Goal: Information Seeking & Learning: Learn about a topic

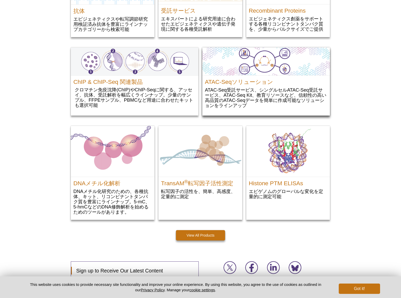
scroll to position [616, 0]
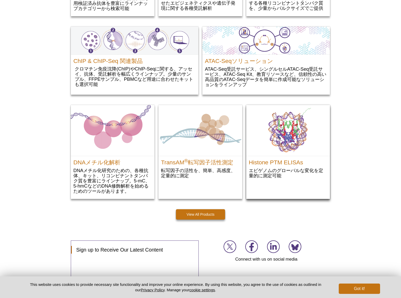
click at [285, 156] on img at bounding box center [288, 130] width 84 height 51
click at [283, 133] on img at bounding box center [288, 130] width 84 height 51
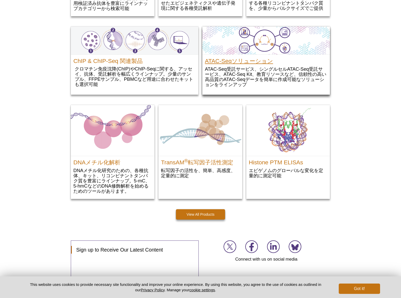
click at [221, 59] on h2 "ATAC-Seqソリューション" at bounding box center [266, 60] width 122 height 8
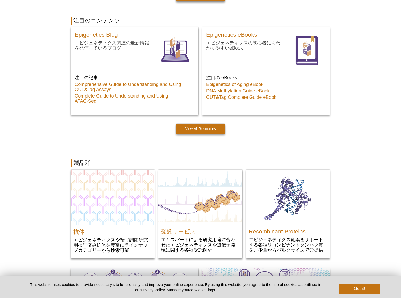
scroll to position [498, 0]
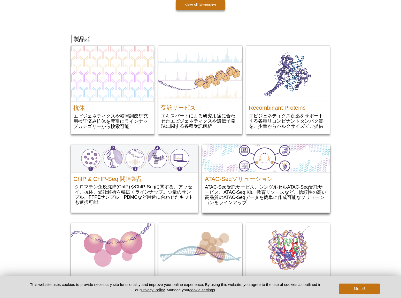
click at [270, 156] on img at bounding box center [266, 159] width 128 height 28
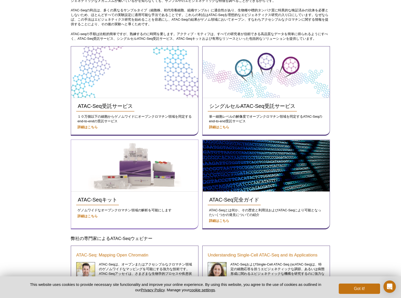
scroll to position [73, 0]
click at [134, 195] on div "ATAC-Seqキット" at bounding box center [134, 200] width 117 height 11
click at [106, 202] on span "ATAC-Seqキット" at bounding box center [98, 200] width 40 height 6
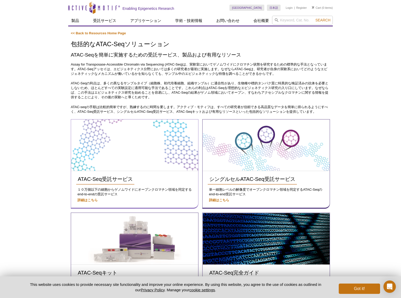
scroll to position [0, 0]
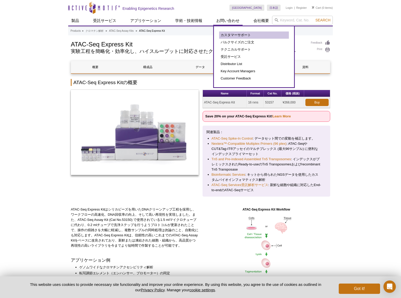
click at [234, 34] on link "カスタマーサポート" at bounding box center [254, 35] width 70 height 7
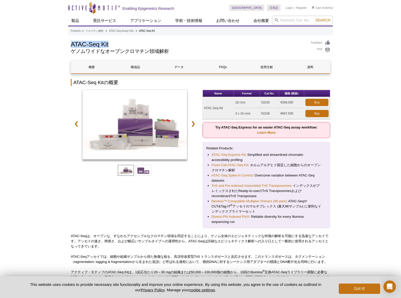
drag, startPoint x: 71, startPoint y: 45, endPoint x: 111, endPoint y: 44, distance: 40.3
click at [111, 44] on h1 "ATAC-Seq Kit" at bounding box center [188, 44] width 235 height 8
copy h1 "ATAC-Seq Kit"
click at [260, 103] on td "53150" at bounding box center [269, 102] width 19 height 11
drag, startPoint x: 261, startPoint y: 103, endPoint x: 269, endPoint y: 103, distance: 8.3
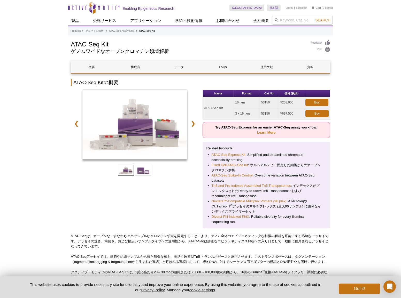
click at [269, 103] on td "53150" at bounding box center [269, 102] width 19 height 11
copy td "53150"
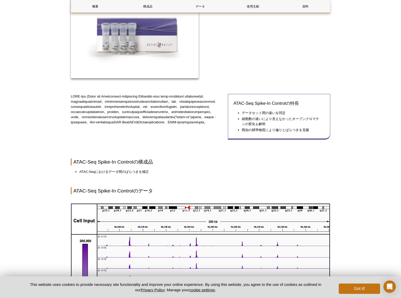
scroll to position [120, 0]
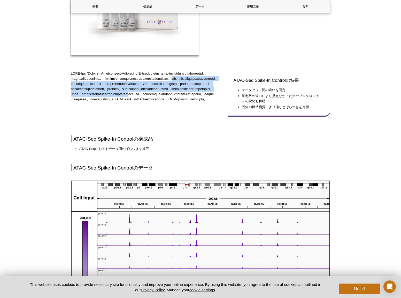
drag, startPoint x: 113, startPoint y: 84, endPoint x: 138, endPoint y: 106, distance: 33.3
click at [138, 102] on p at bounding box center [147, 86] width 153 height 31
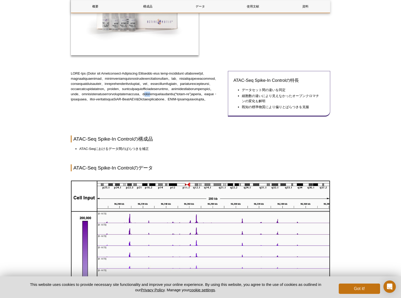
drag, startPoint x: 165, startPoint y: 109, endPoint x: 181, endPoint y: 109, distance: 15.8
click at [181, 102] on p at bounding box center [147, 86] width 153 height 31
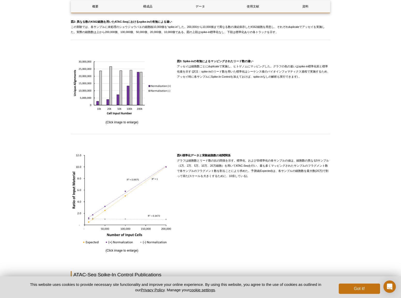
scroll to position [840, 0]
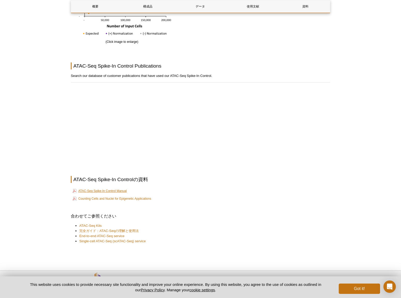
click at [116, 194] on link "ATAC-Seq Spike-In Control Manual" at bounding box center [100, 191] width 54 height 6
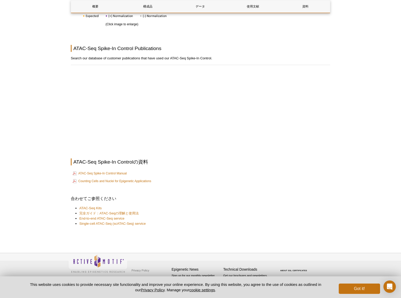
scroll to position [864, 0]
click at [104, 174] on link "ATAC-Seq Spike-In Control Manual" at bounding box center [100, 174] width 54 height 6
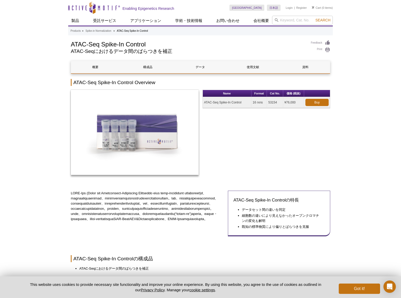
scroll to position [0, 0]
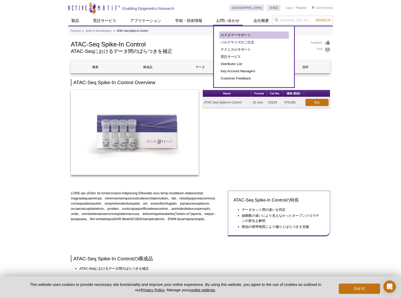
click at [230, 33] on link "カスタマーサポート" at bounding box center [254, 35] width 70 height 7
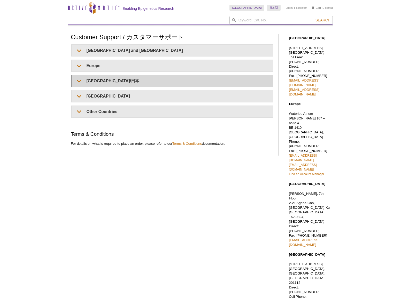
click at [203, 83] on h4 "[GEOGRAPHIC_DATA]/日本" at bounding box center [172, 81] width 201 height 12
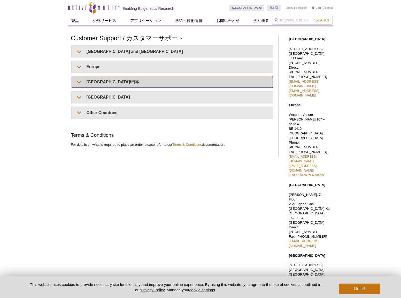
click at [79, 82] on summary "[GEOGRAPHIC_DATA]/日本" at bounding box center [172, 82] width 201 height 12
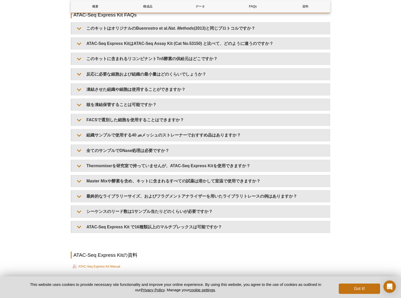
scroll to position [1072, 0]
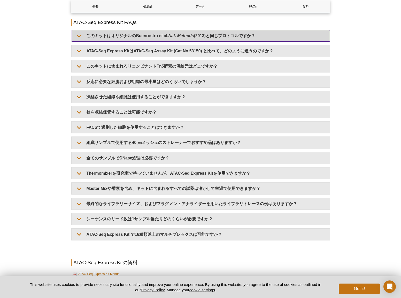
click at [180, 34] on em "Nat. Methods" at bounding box center [181, 36] width 26 height 4
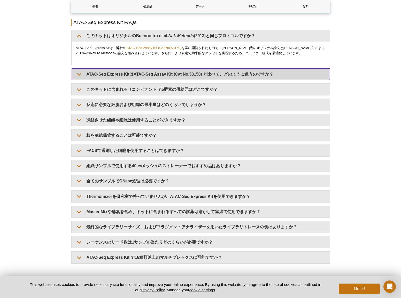
click at [155, 73] on summary "ATAC-Seq Express KitはATAC-Seq Assay Kit (Cat No.53150) と比べて、どのように違うのですか？" at bounding box center [201, 74] width 258 height 12
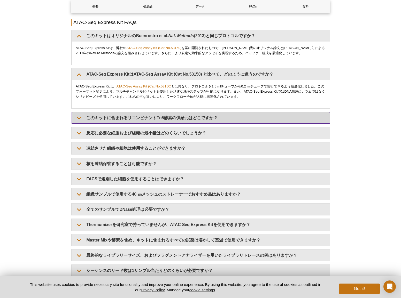
click at [173, 115] on summary "このキットに含まれるリコンビナントTn5酵素の供給元はどこですか？" at bounding box center [201, 118] width 258 height 12
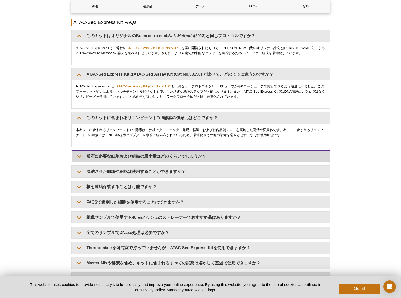
click at [143, 154] on summary "反応に必要な細胞および組織の最小量はどのくらいでしょうか？" at bounding box center [201, 157] width 258 height 12
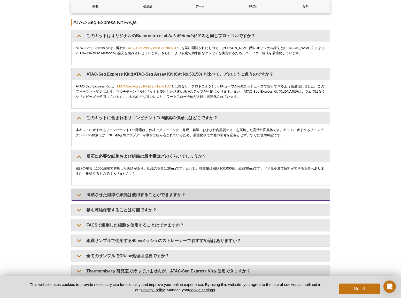
click at [106, 196] on summary "凍結させた組織や細胞は使用することができますか？" at bounding box center [201, 195] width 258 height 12
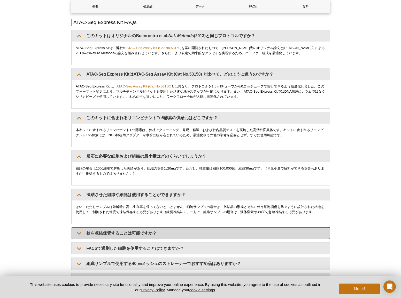
click at [104, 231] on summary "核を凍結保管することは可能ですか？" at bounding box center [201, 234] width 258 height 12
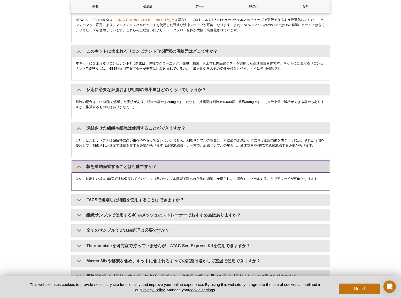
scroll to position [1151, 0]
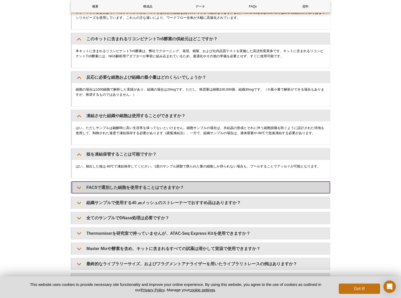
click at [138, 183] on summary "FACSで選別した細胞を使用することはできますか？" at bounding box center [201, 188] width 258 height 12
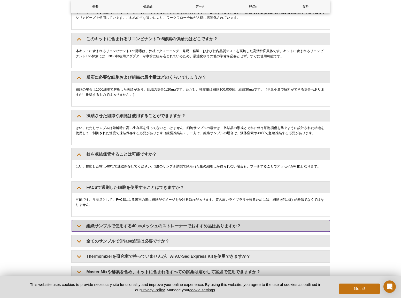
click at [120, 224] on summary "組織サンプルで使用する40 ㎛メッシュのストレーナーでおすすめ品はありますか？" at bounding box center [201, 226] width 258 height 12
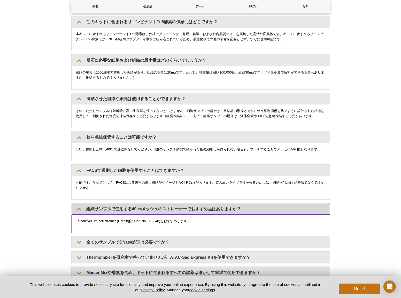
scroll to position [1237, 0]
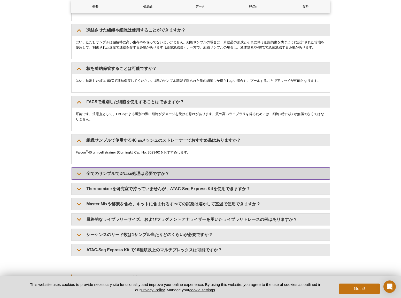
click at [103, 170] on summary "全てのサンプルでDNase処理は必要ですか？" at bounding box center [201, 174] width 258 height 12
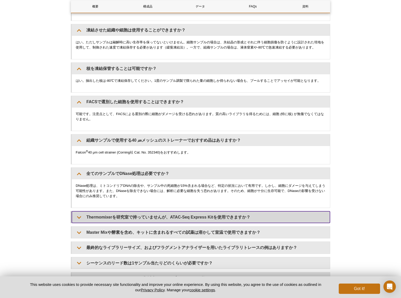
click at [109, 214] on summary "Thermomixerを研究室で持っていませんが、ATAC-Seq Express Kitを使用できますか？" at bounding box center [201, 218] width 258 height 12
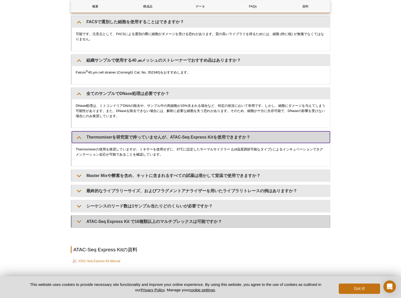
scroll to position [1323, 0]
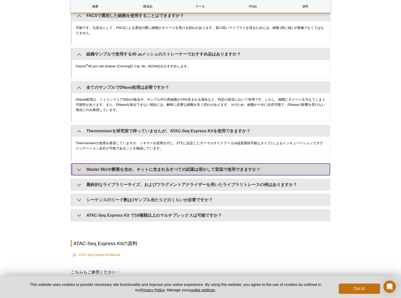
click at [138, 168] on summary "Master Mixや酵素を含め、キットに含まれるすべての試薬は溶かして室温で使用できますか？" at bounding box center [201, 170] width 258 height 12
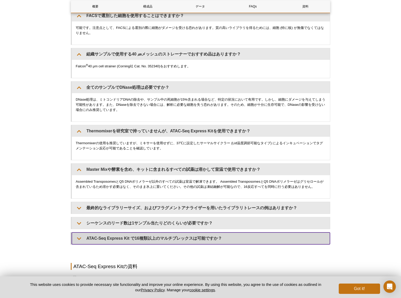
click at [146, 236] on summary "ATAC-Seq Express Kit で16種類以上のマルチプレックスは可能ですか？" at bounding box center [201, 239] width 258 height 12
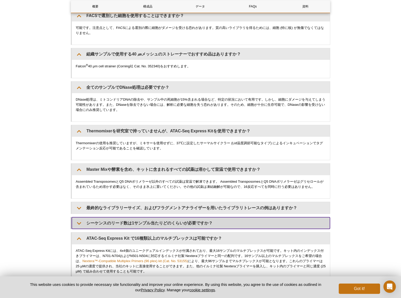
click at [140, 218] on summary "シーケンスのリード数は1サンプル当たりどのくらいが必要ですか？" at bounding box center [201, 224] width 258 height 12
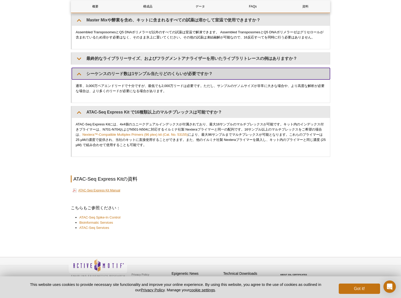
scroll to position [1472, 0]
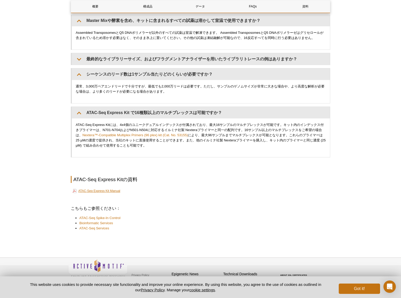
click at [114, 188] on link "ATAC-Seq Express Kit Manual" at bounding box center [97, 191] width 48 height 6
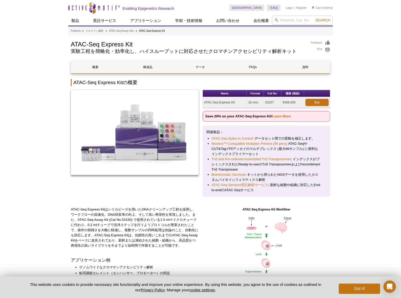
scroll to position [0, 0]
drag, startPoint x: 204, startPoint y: 102, endPoint x: 235, endPoint y: 102, distance: 31.0
click at [235, 102] on td "ATAC-Seq Express Kit" at bounding box center [225, 102] width 44 height 11
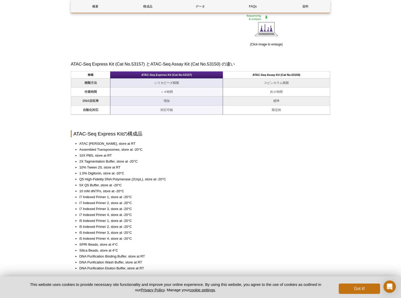
scroll to position [375, 0]
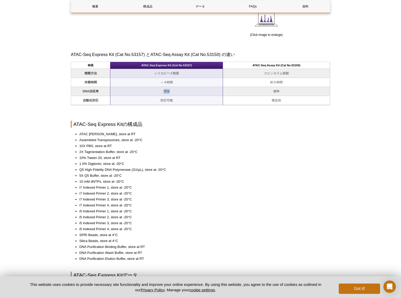
drag, startPoint x: 169, startPoint y: 90, endPoint x: 164, endPoint y: 90, distance: 5.2
click at [164, 90] on td "増加" at bounding box center [166, 91] width 113 height 9
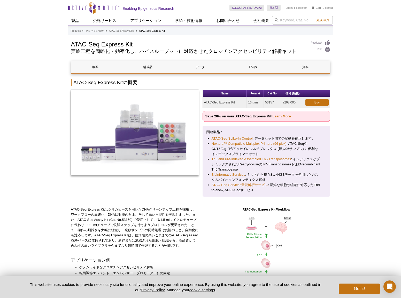
scroll to position [0, 0]
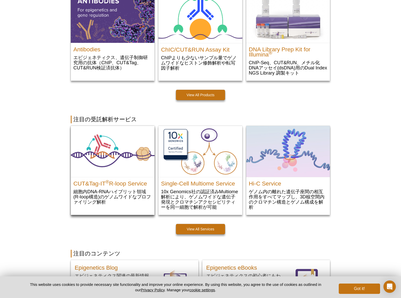
scroll to position [145, 0]
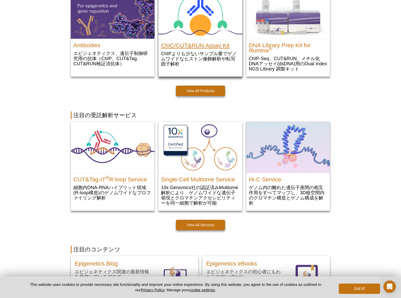
click at [200, 46] on h2 "ChIC/CUT&RUN Assay Kit" at bounding box center [200, 45] width 79 height 8
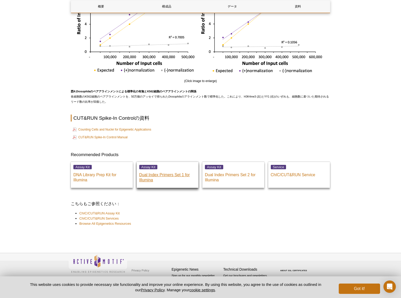
scroll to position [988, 0]
click at [110, 137] on link "CUT&RUN Spike-In Control Manual" at bounding box center [100, 137] width 55 height 6
